Goal: Task Accomplishment & Management: Use online tool/utility

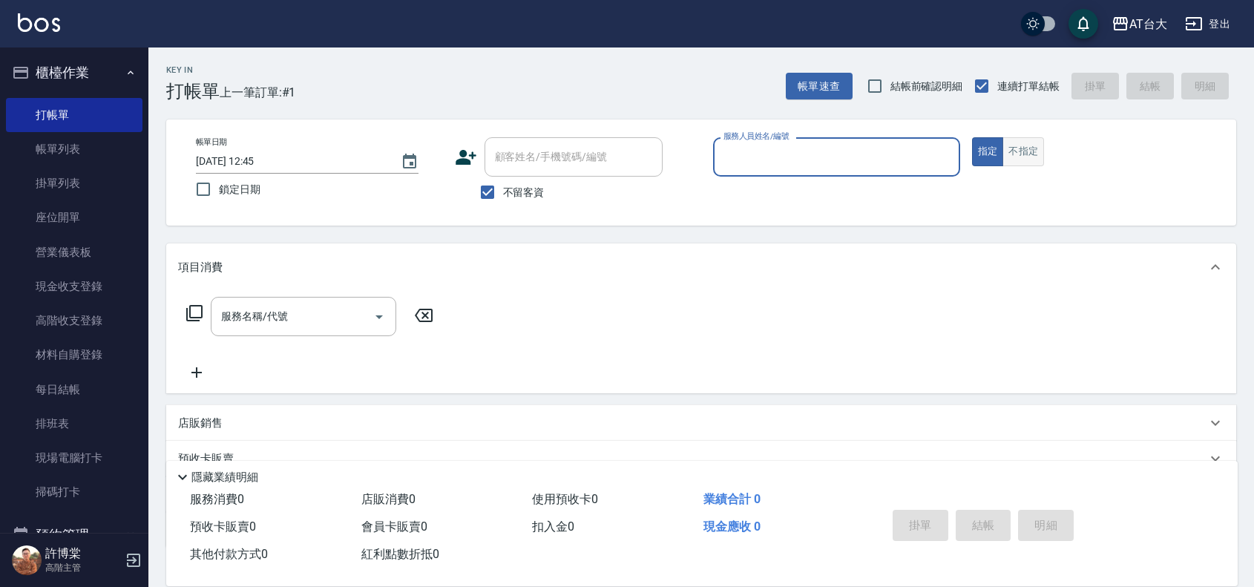
click at [1018, 154] on button "不指定" at bounding box center [1024, 151] width 42 height 29
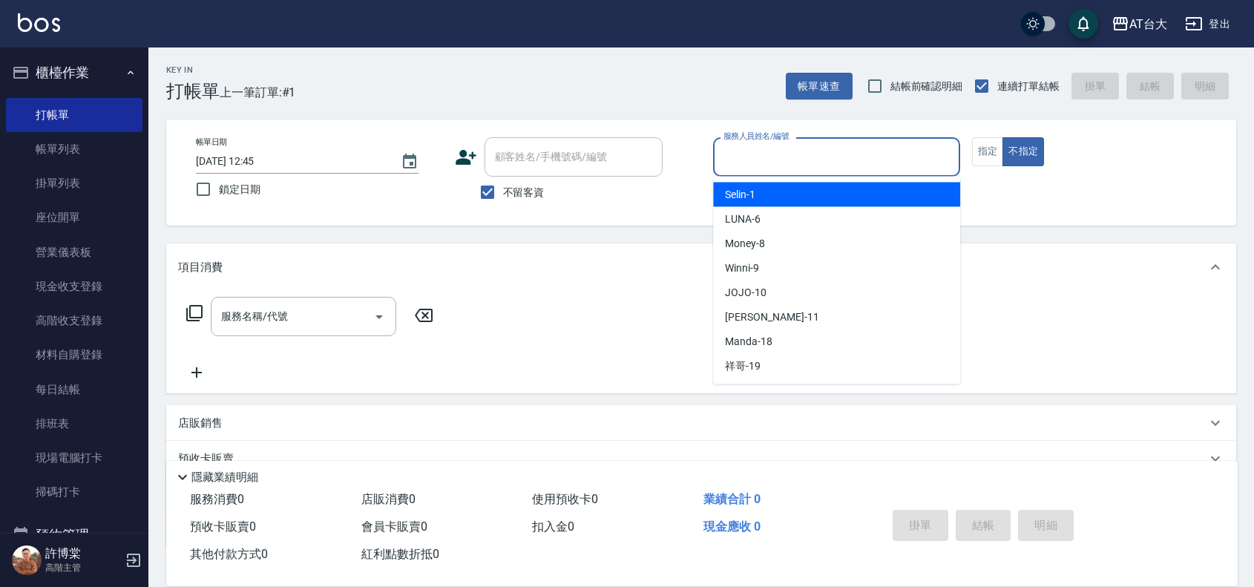
drag, startPoint x: 900, startPoint y: 157, endPoint x: 891, endPoint y: 157, distance: 8.2
click at [900, 157] on input "服務人員姓名/編號" at bounding box center [837, 157] width 234 height 26
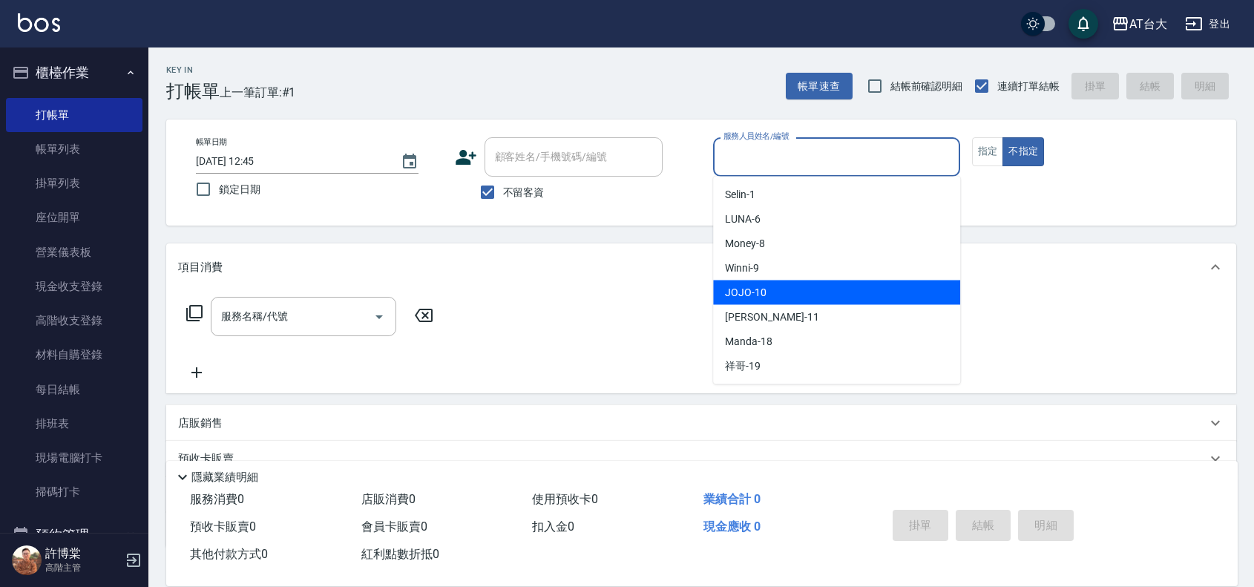
click at [767, 283] on div "JOJO -10" at bounding box center [836, 293] width 247 height 24
type input "JOJO-10"
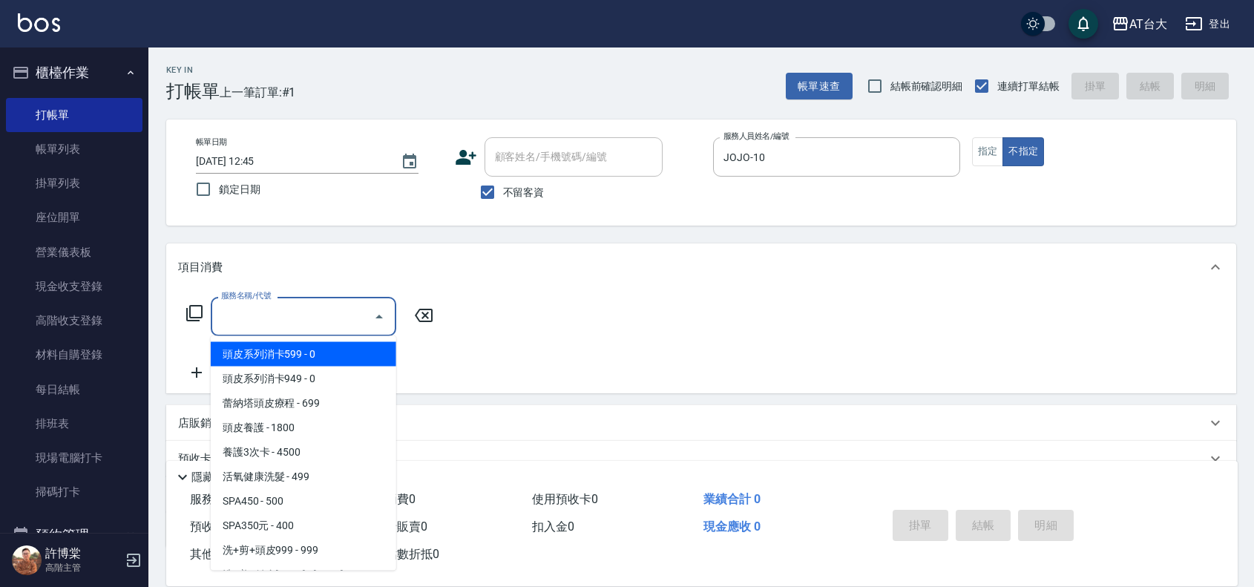
click at [361, 314] on input "服務名稱/代號" at bounding box center [292, 317] width 150 height 26
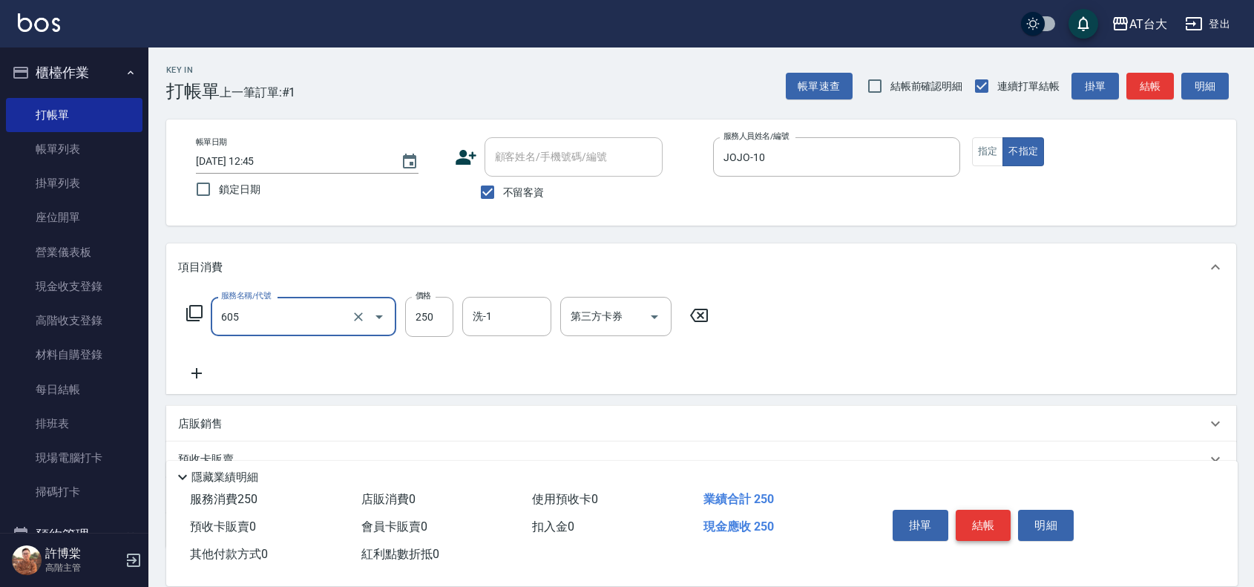
type input "洗髮 (女)(605)"
click at [982, 516] on button "結帳" at bounding box center [984, 525] width 56 height 31
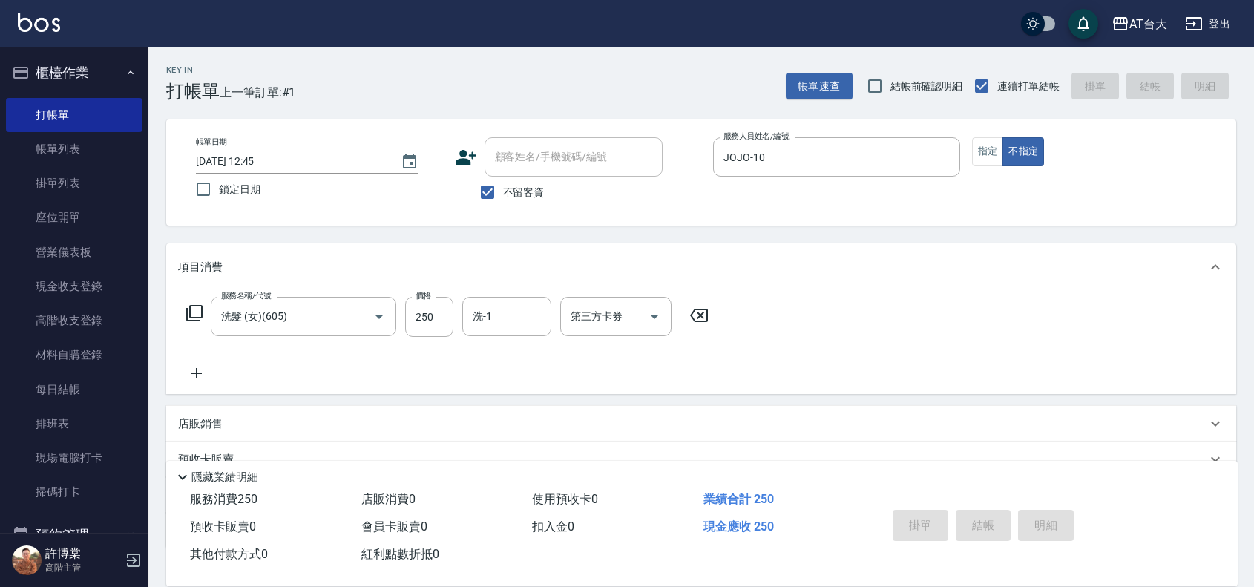
type input "[DATE] 13:20"
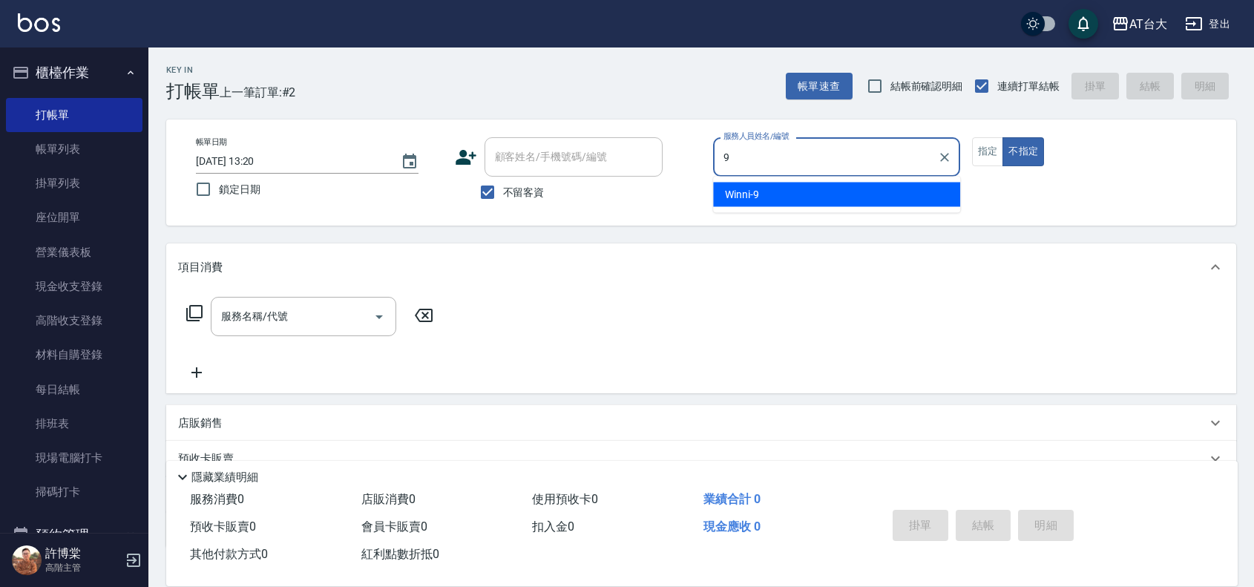
type input "Winni-9"
type button "false"
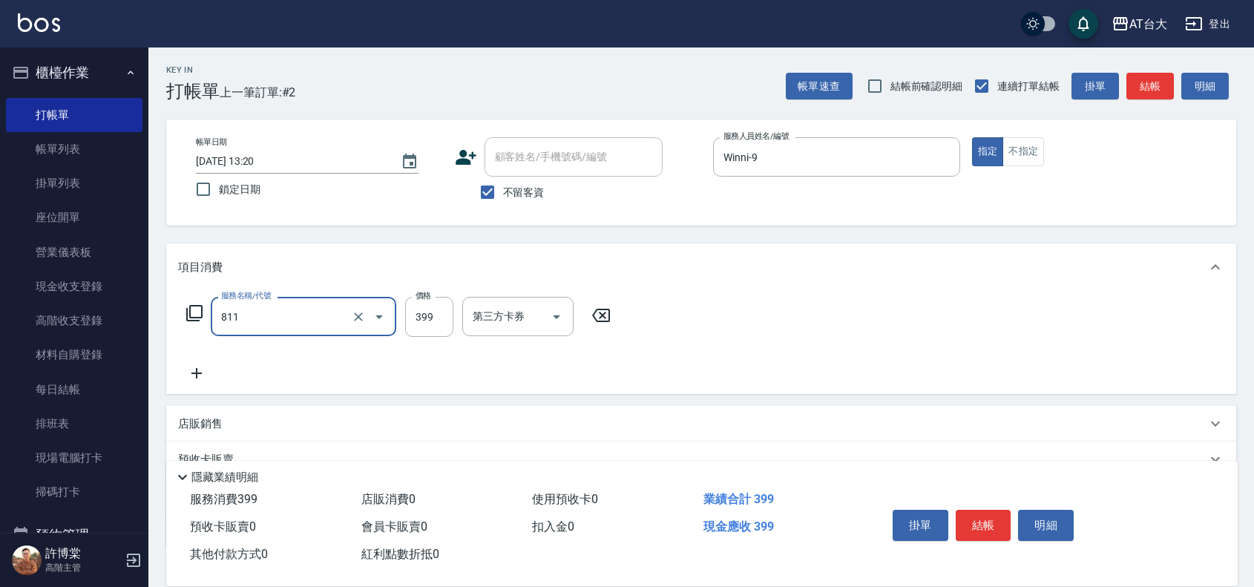
type input "洗+剪(811)"
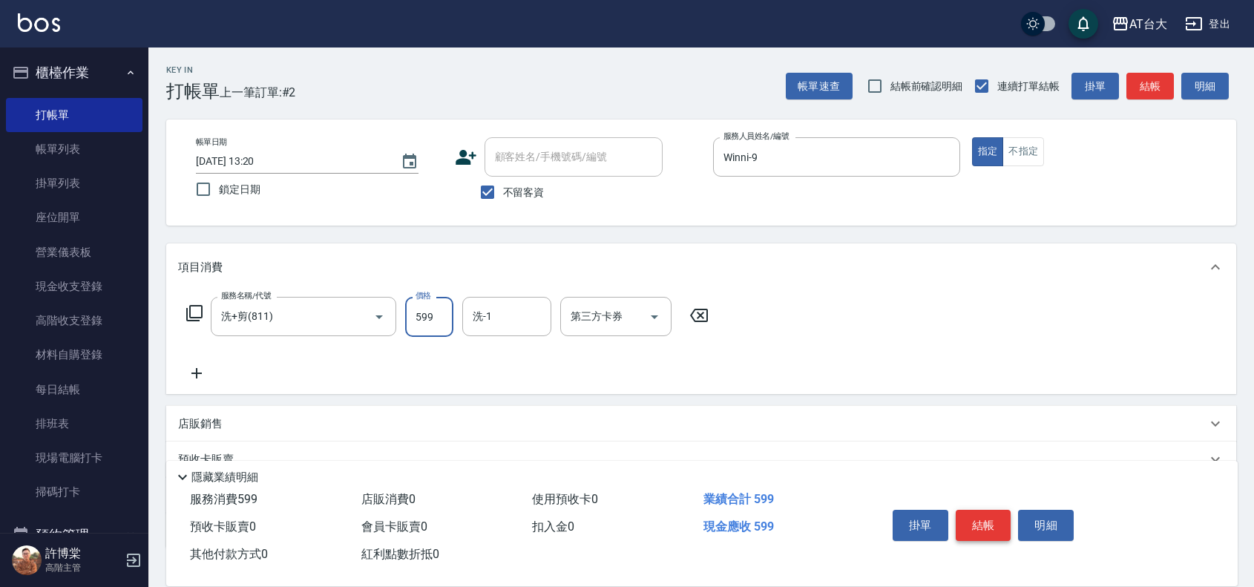
type input "599"
click at [971, 513] on button "結帳" at bounding box center [984, 525] width 56 height 31
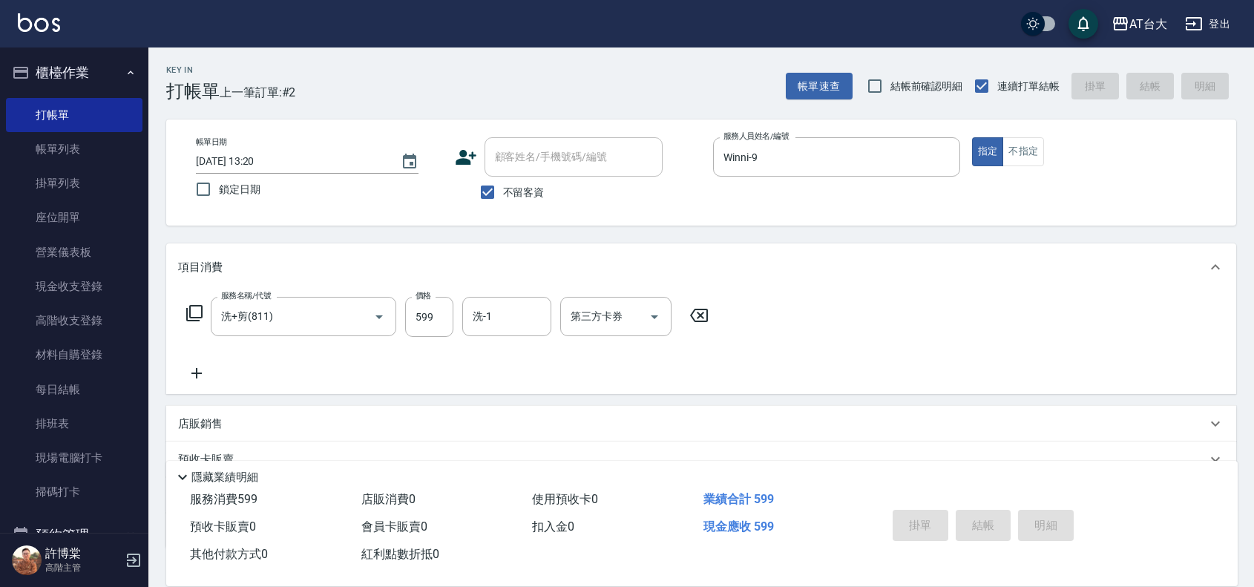
type input "[DATE] 13:28"
click at [1026, 142] on button "不指定" at bounding box center [1024, 151] width 42 height 29
